Goal: Information Seeking & Learning: Learn about a topic

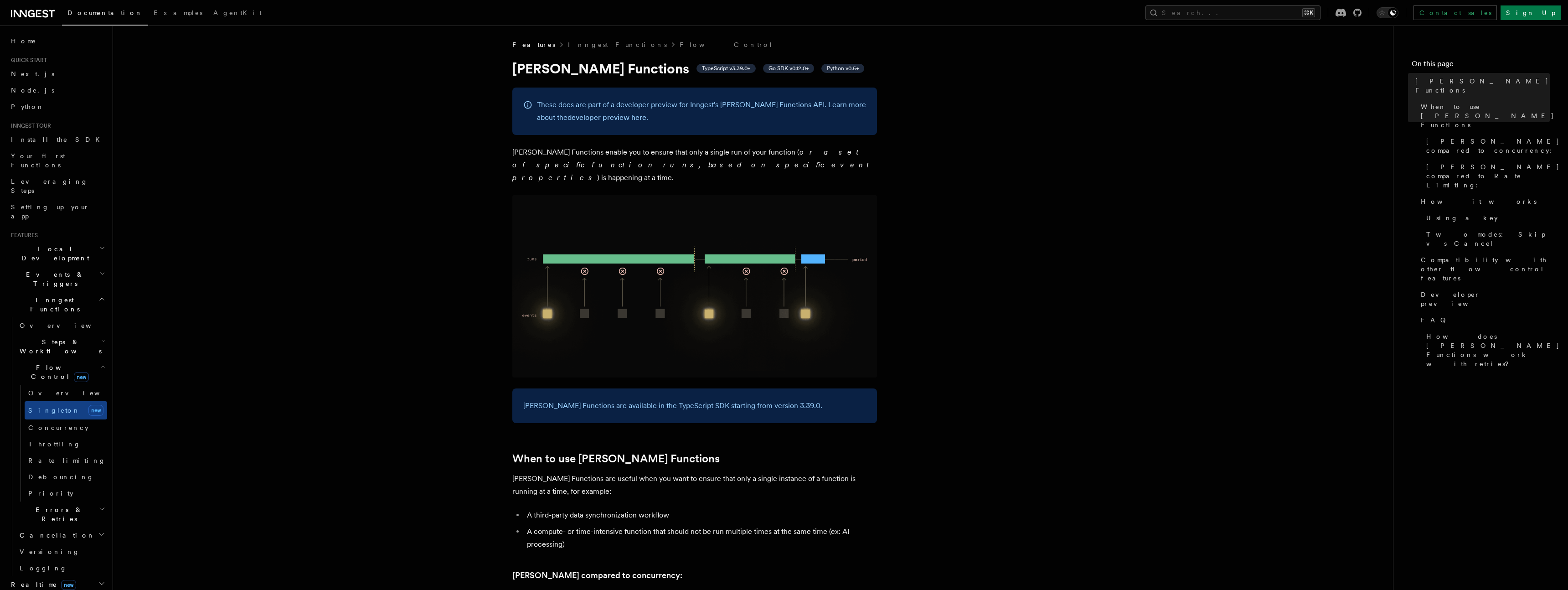
click at [55, 270] on span "Events & Triggers" at bounding box center [54, 278] width 92 height 18
click at [62, 306] on span "Delayed functions" at bounding box center [63, 315] width 88 height 18
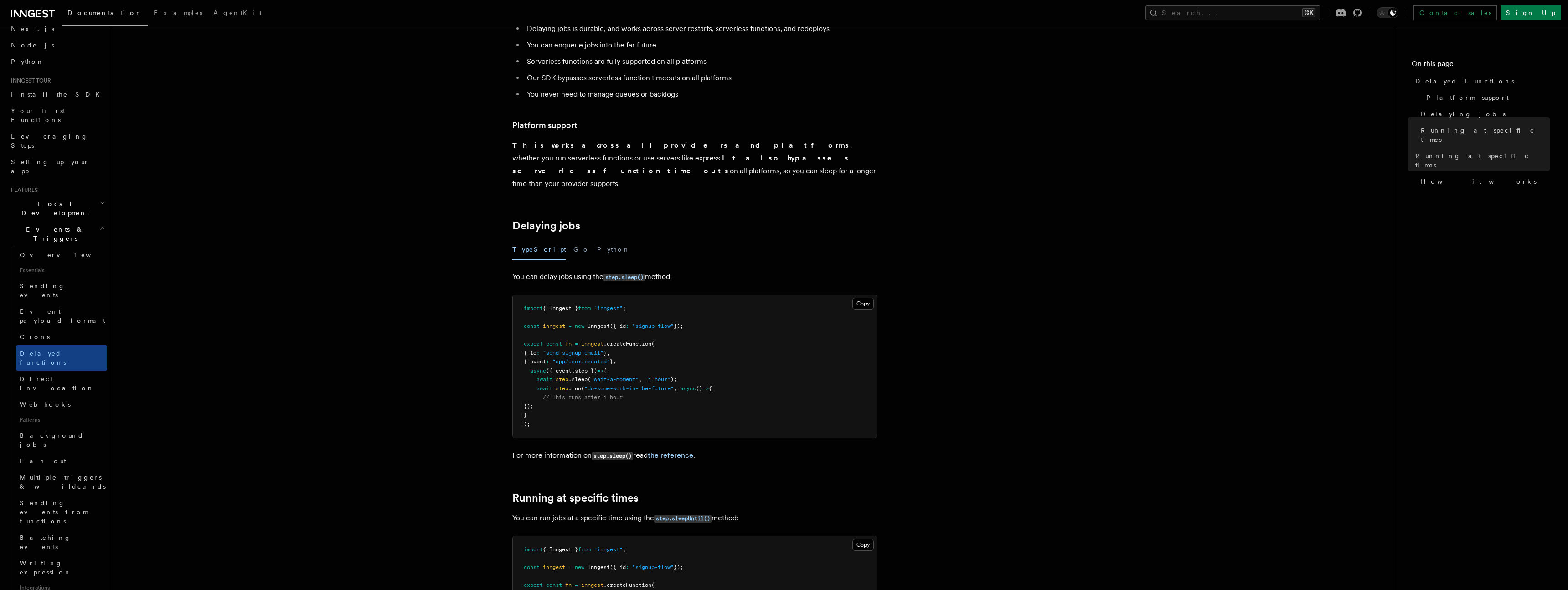
scroll to position [6, 0]
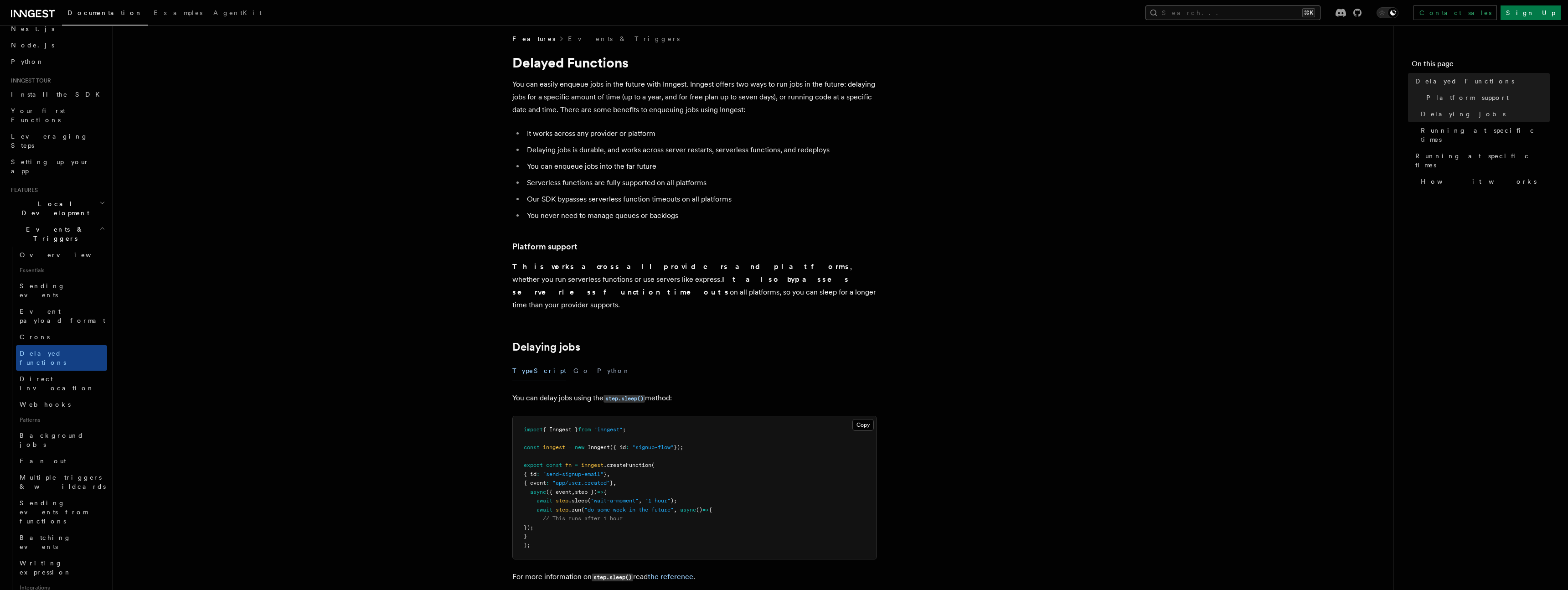
click at [1303, 12] on button "Search... ⌘K" at bounding box center [1234, 12] width 175 height 14
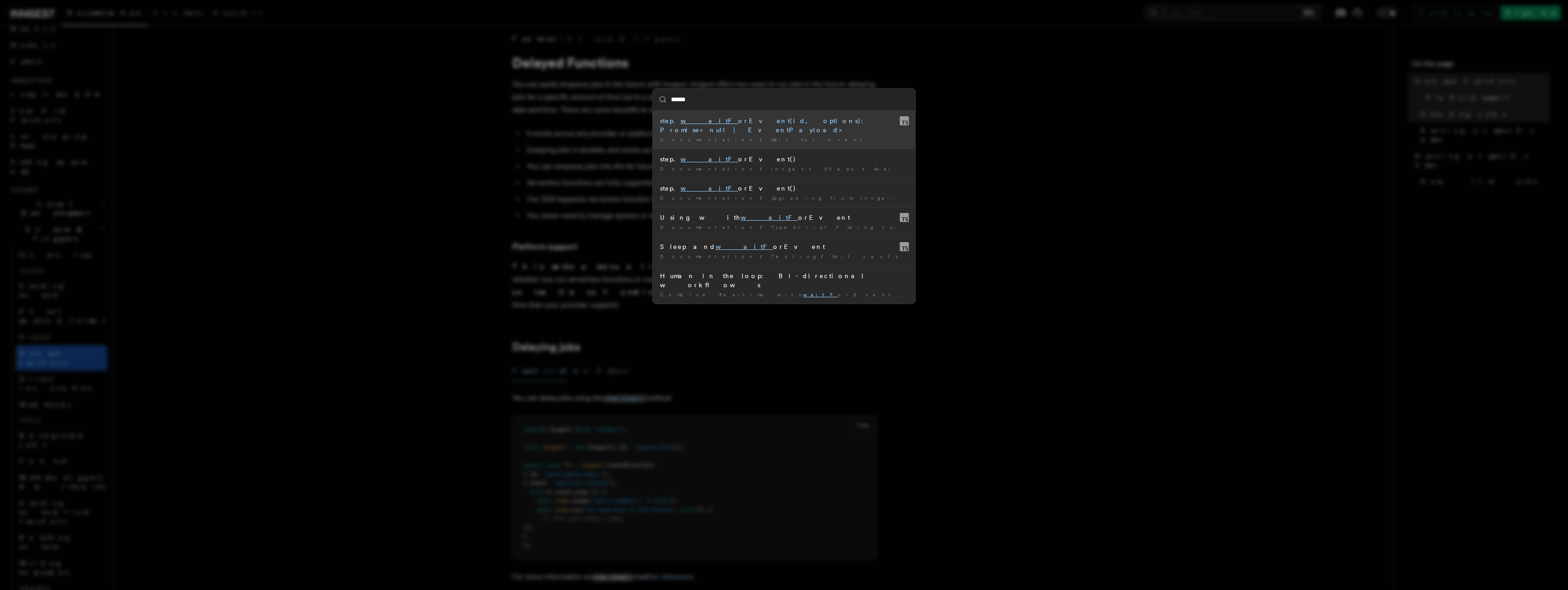
type input "*******"
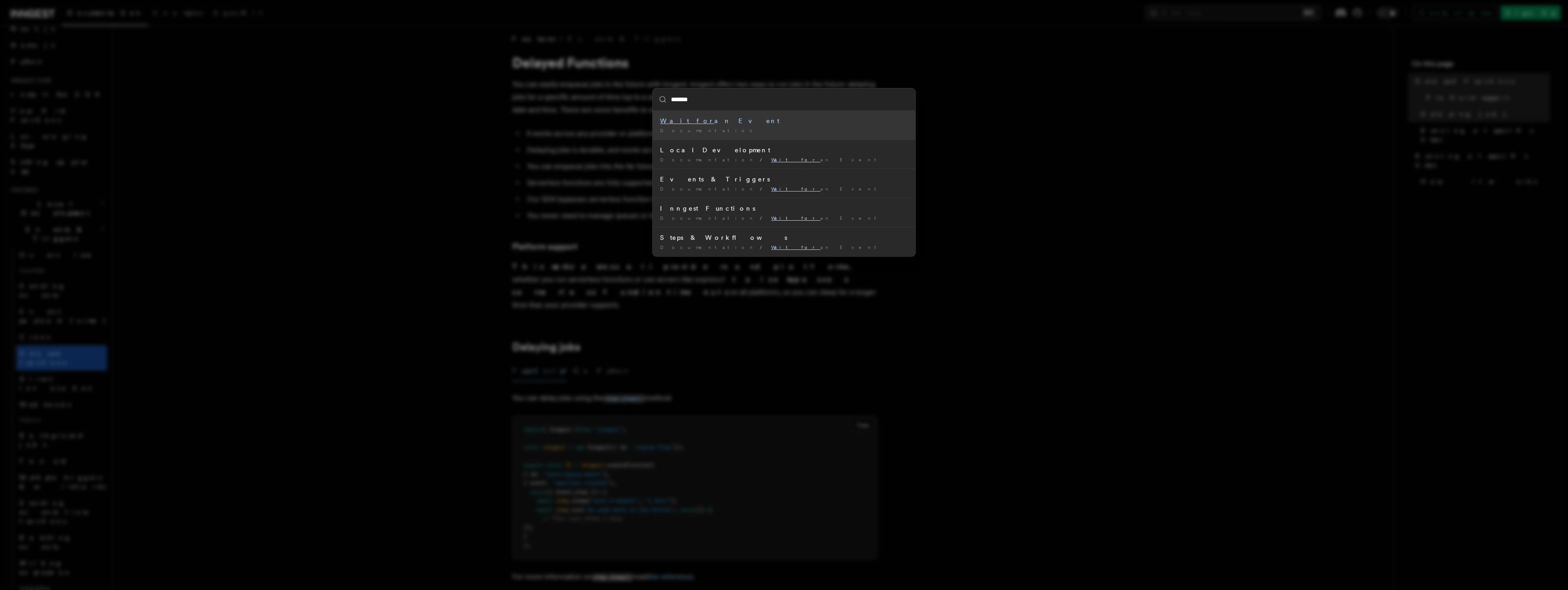
click at [702, 122] on div "Wait for an Event" at bounding box center [784, 121] width 248 height 9
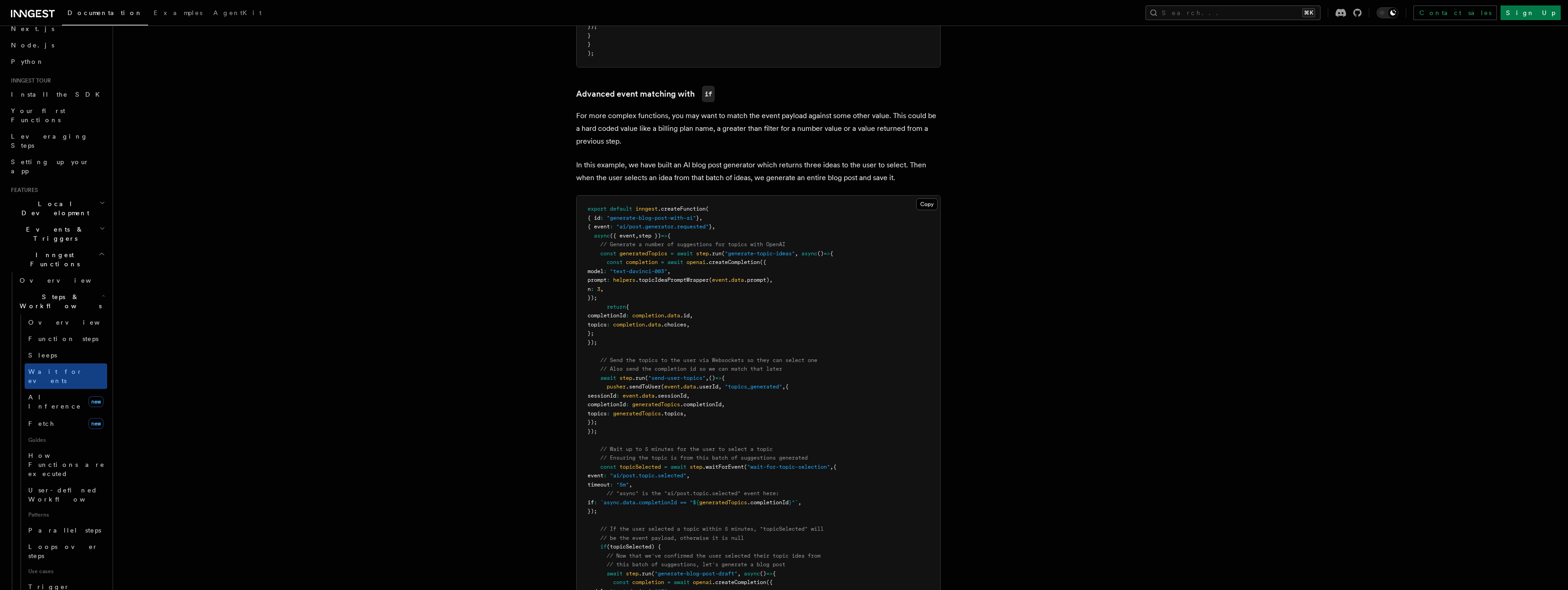
scroll to position [764, 0]
